Goal: Information Seeking & Learning: Compare options

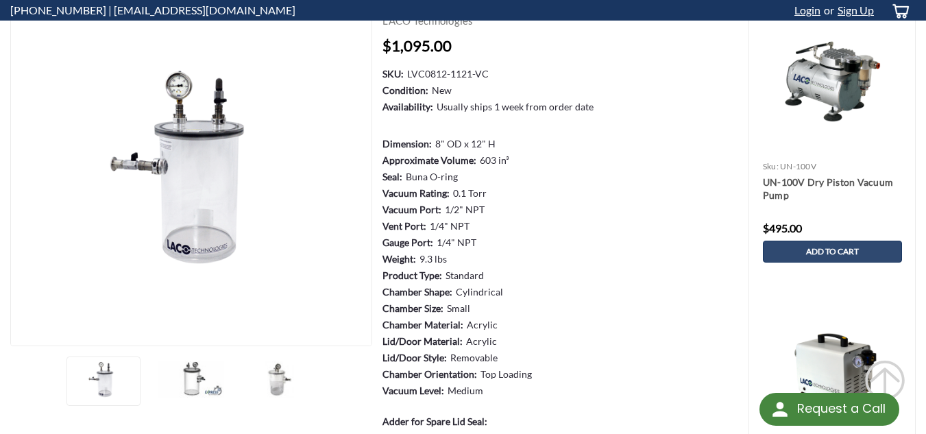
scroll to position [88, 0]
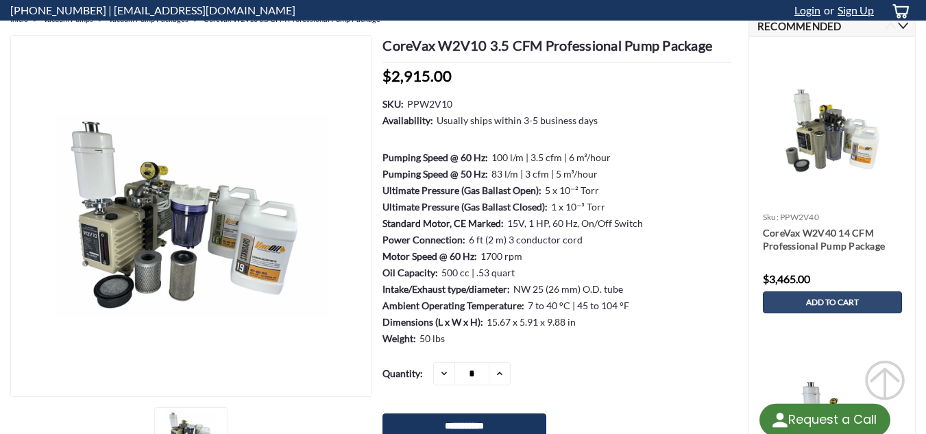
scroll to position [137, 0]
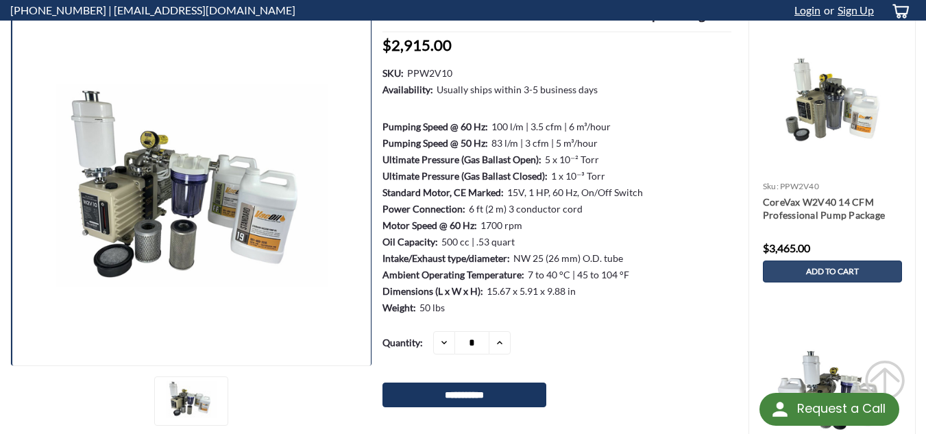
click at [92, 211] on img at bounding box center [191, 186] width 362 height 204
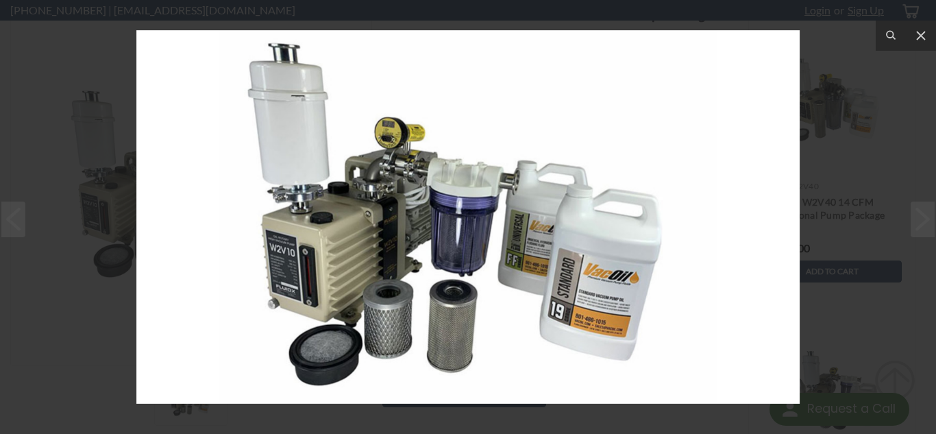
click at [287, 267] on img at bounding box center [468, 217] width 664 height 374
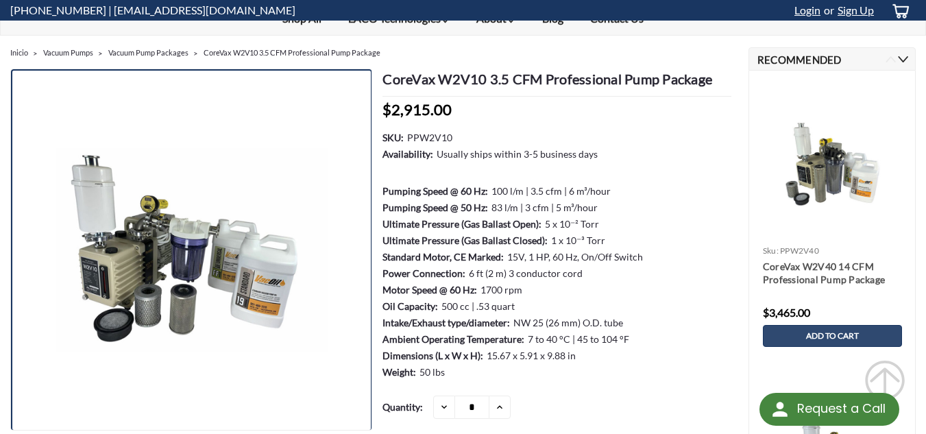
scroll to position [69, 0]
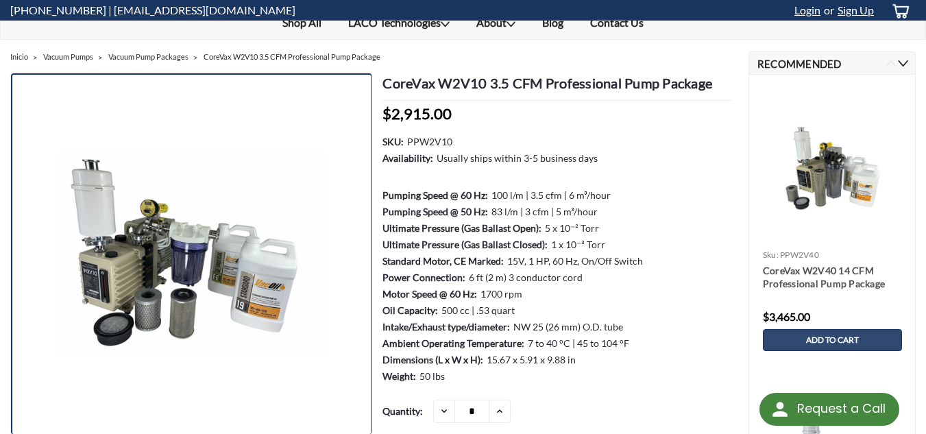
click at [271, 286] on img at bounding box center [191, 254] width 362 height 204
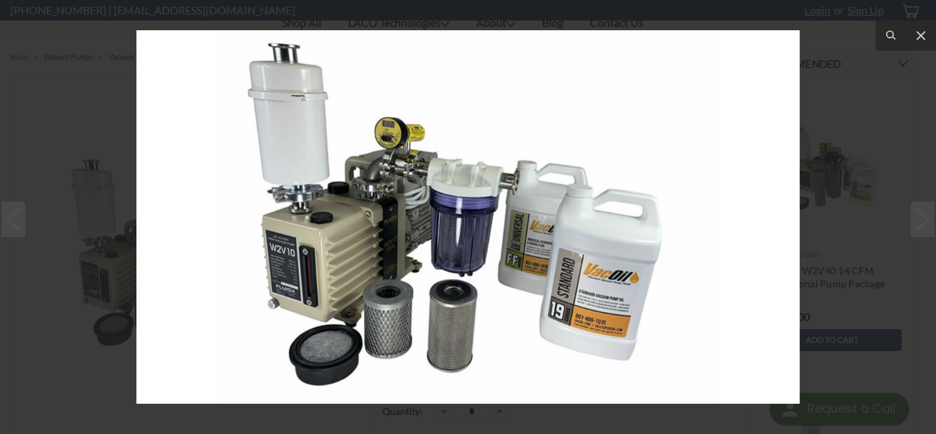
click at [598, 302] on img at bounding box center [468, 217] width 664 height 374
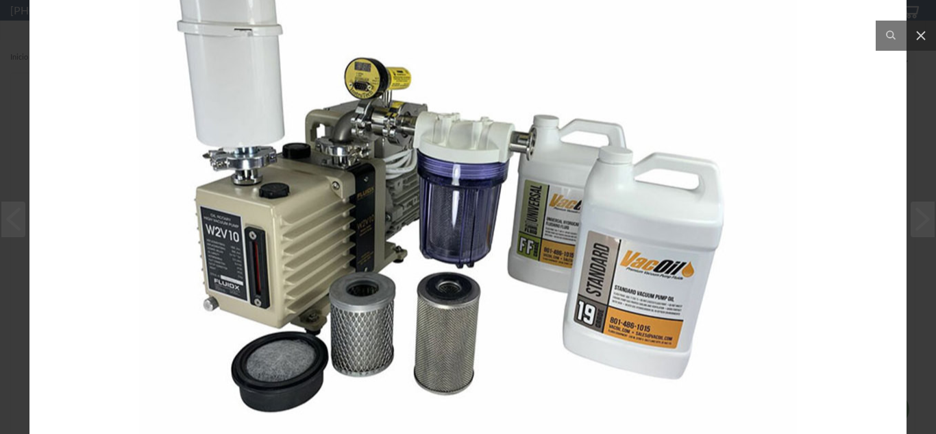
click at [598, 302] on img at bounding box center [467, 190] width 877 height 494
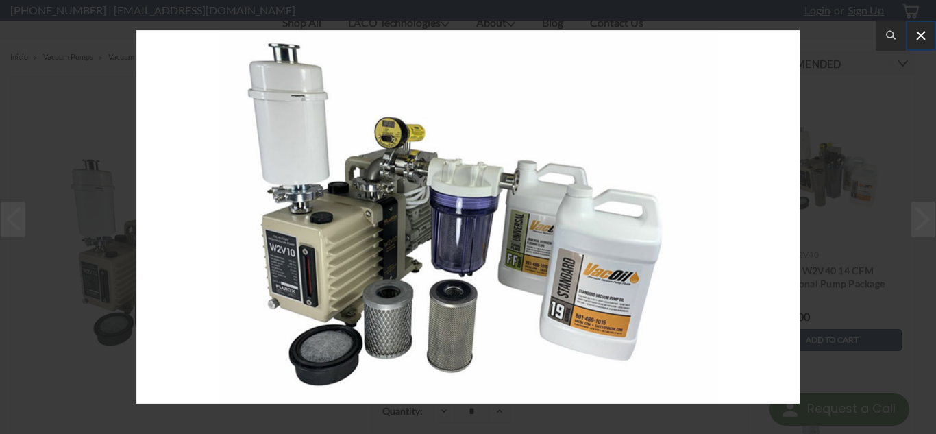
click at [920, 26] on button at bounding box center [921, 36] width 30 height 30
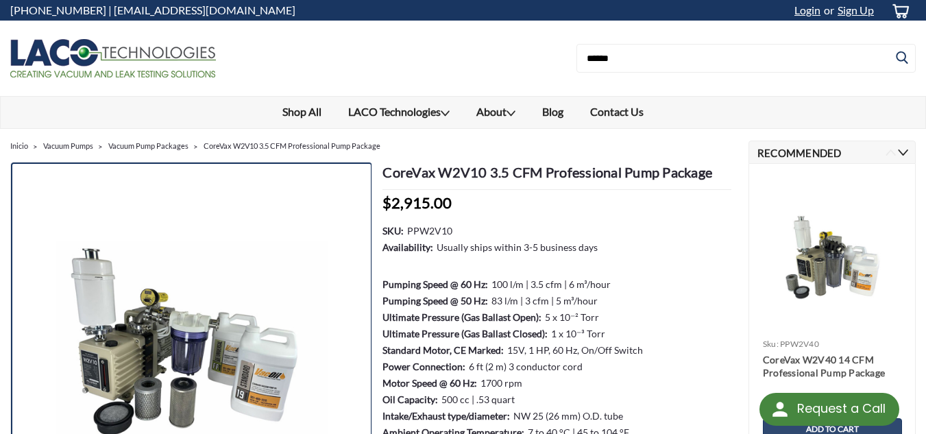
click at [306, 211] on link at bounding box center [191, 343] width 361 height 362
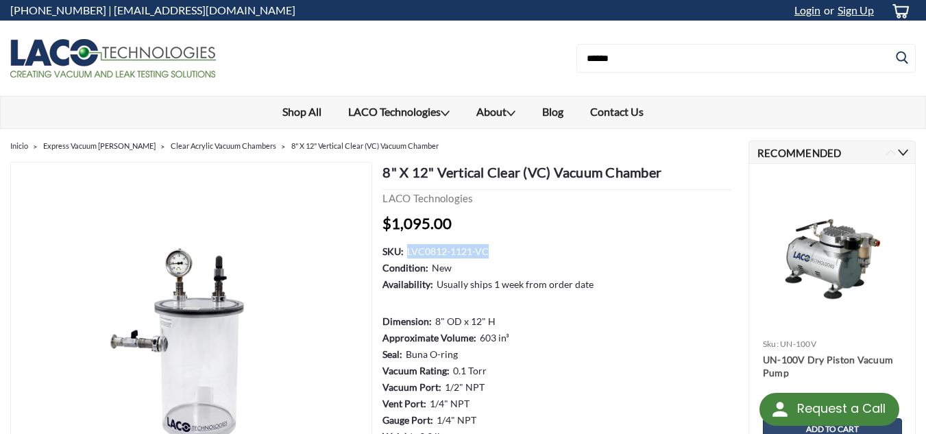
drag, startPoint x: 409, startPoint y: 250, endPoint x: 487, endPoint y: 247, distance: 77.5
click at [487, 247] on dd "LVC0812-1121-VC" at bounding box center [448, 251] width 82 height 14
copy dd "LVC0812-1121-VC"
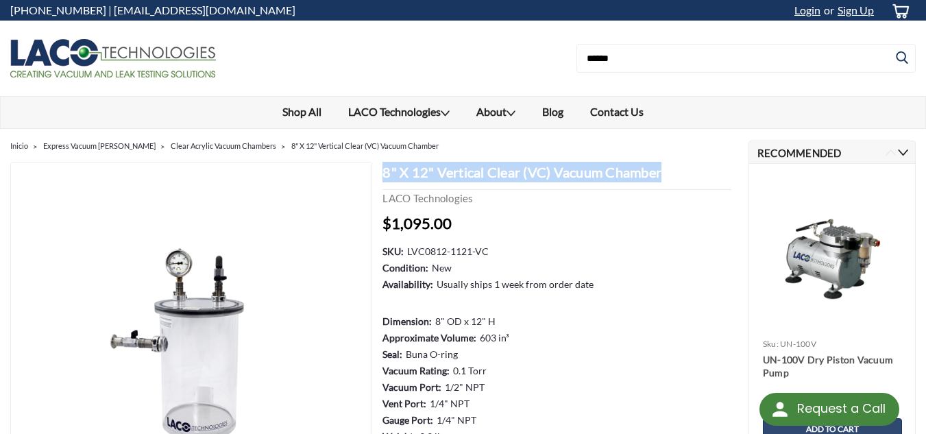
drag, startPoint x: 386, startPoint y: 172, endPoint x: 667, endPoint y: 169, distance: 281.1
click at [667, 169] on h1 "8" X 12" Vertical Clear (VC) Vacuum Chamber" at bounding box center [557, 176] width 348 height 28
copy h1 "8" X 12" Vertical Clear (VC) Vacuum Chamber"
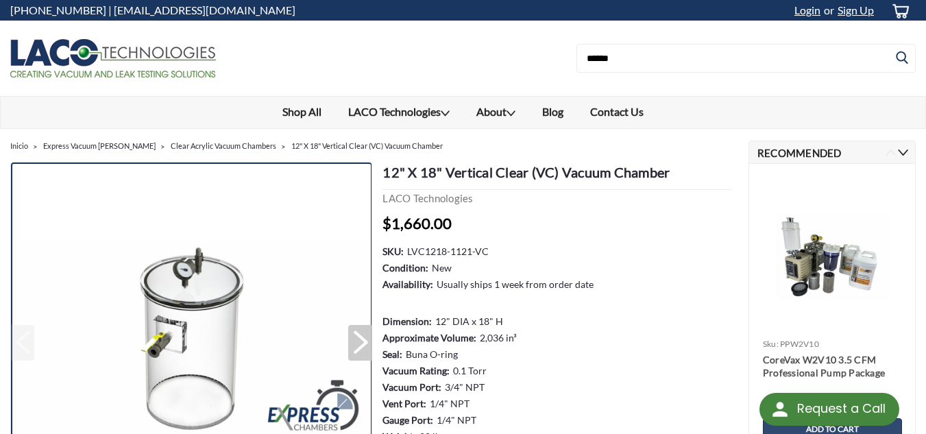
click at [73, 250] on img at bounding box center [191, 343] width 362 height 204
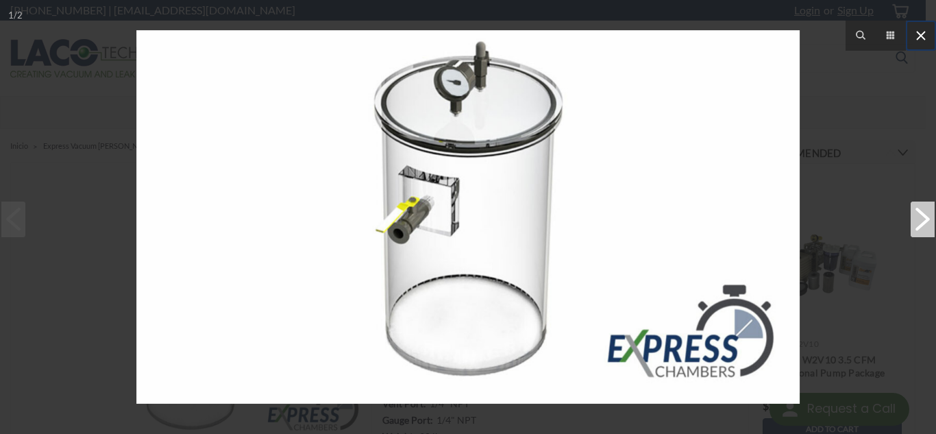
click at [921, 38] on icon at bounding box center [921, 35] width 16 height 16
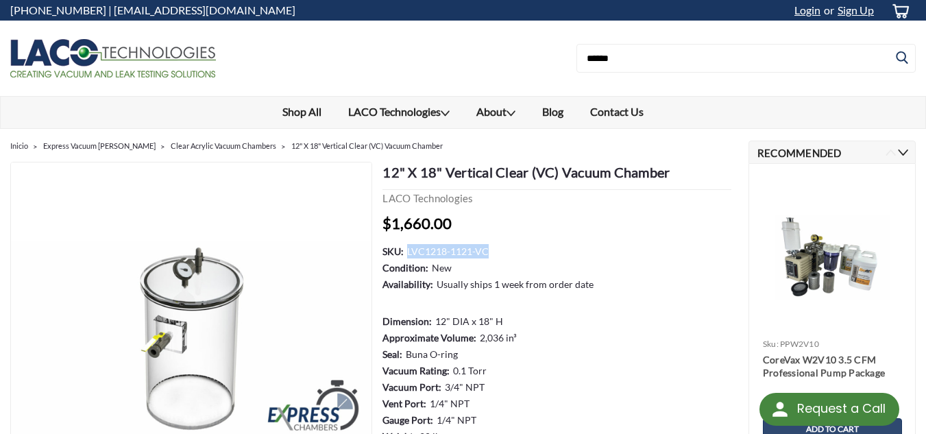
drag, startPoint x: 408, startPoint y: 250, endPoint x: 487, endPoint y: 250, distance: 78.8
click at [487, 250] on dd "LVC1218-1121-VC" at bounding box center [448, 251] width 82 height 14
copy dd "LVC1218-1121-VC"
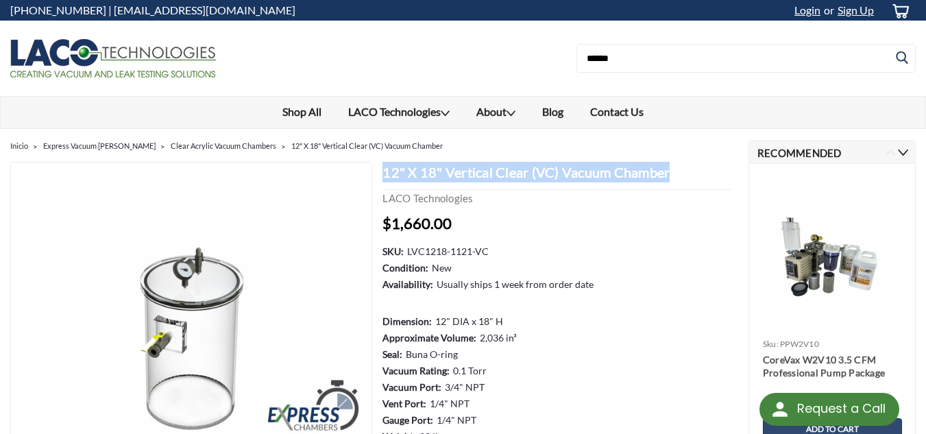
drag, startPoint x: 385, startPoint y: 169, endPoint x: 670, endPoint y: 165, distance: 285.2
click at [670, 165] on h1 "12" X 18" Vertical Clear (VC) Vacuum Chamber" at bounding box center [557, 176] width 348 height 28
copy h1 "12" X 18" Vertical Clear (VC) Vacuum Chamber"
